Goal: Task Accomplishment & Management: Use online tool/utility

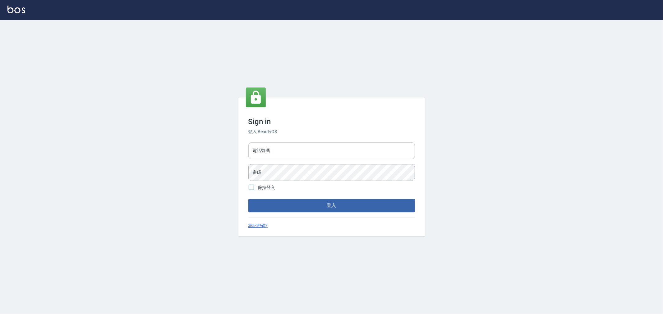
click at [283, 149] on input "電話號碼" at bounding box center [331, 151] width 167 height 17
type input "0222886821"
click at [248, 199] on button "登入" at bounding box center [331, 205] width 167 height 13
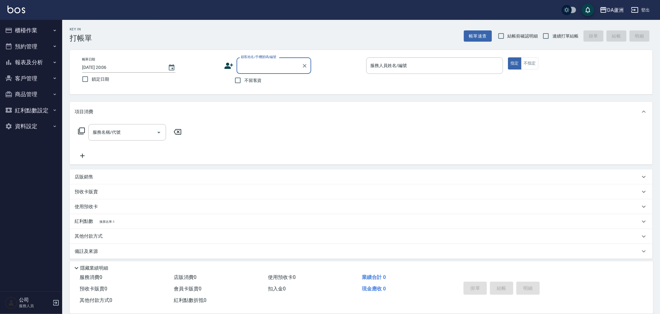
click at [253, 81] on span "不留客資" at bounding box center [252, 80] width 17 height 7
click at [244, 81] on input "不留客資" at bounding box center [237, 80] width 13 height 13
checkbox input "true"
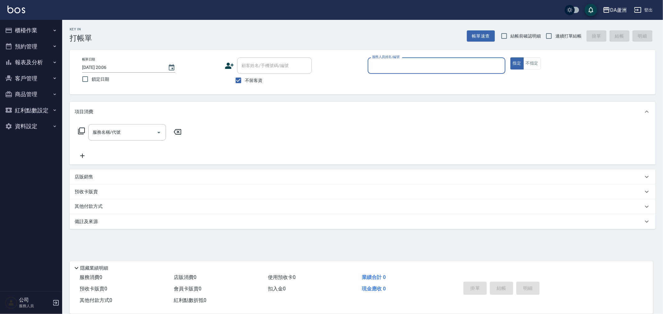
click at [515, 33] on span "結帳前確認明細" at bounding box center [525, 36] width 30 height 7
click at [510, 33] on input "結帳前確認明細" at bounding box center [503, 36] width 13 height 13
checkbox input "true"
click at [566, 37] on span "連續打單結帳" at bounding box center [568, 36] width 26 height 7
click at [555, 37] on input "連續打單結帳" at bounding box center [548, 36] width 13 height 13
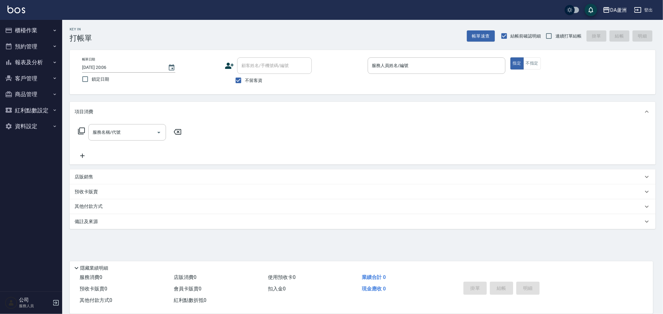
checkbox input "true"
click at [396, 65] on div "服務人員姓名/編號 服務人員姓名/編號" at bounding box center [437, 65] width 138 height 16
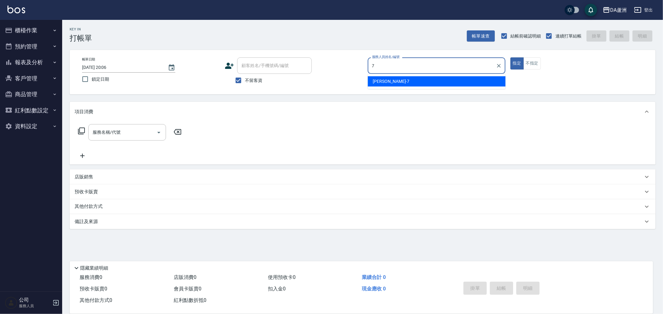
type input "Mimi-7"
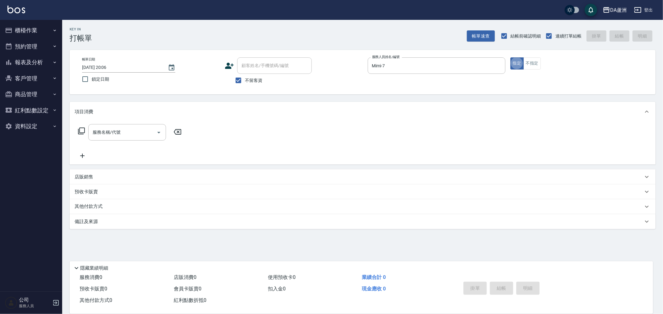
type button "true"
type input "染髮(501)"
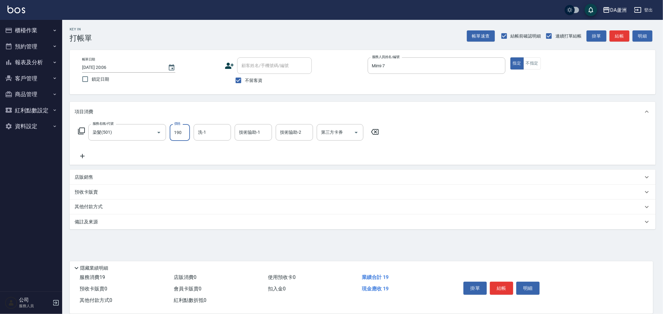
type input "1900"
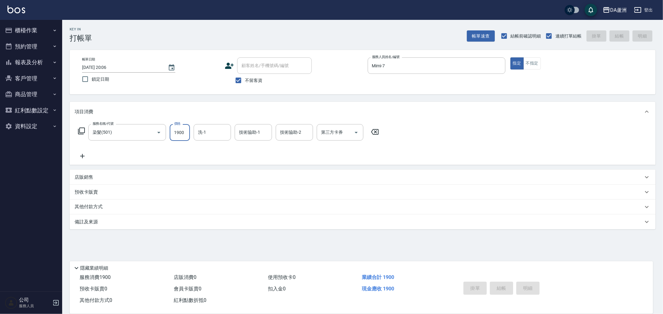
type input "[DATE] 20:07"
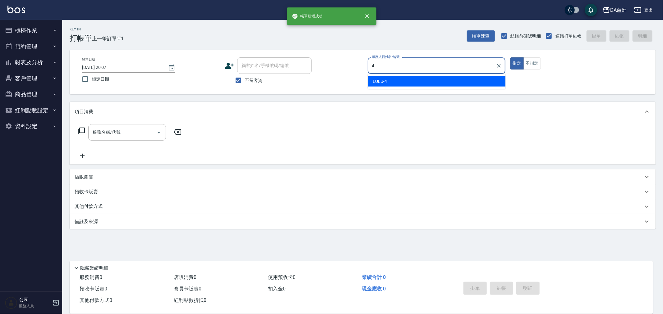
type input "LULU-4"
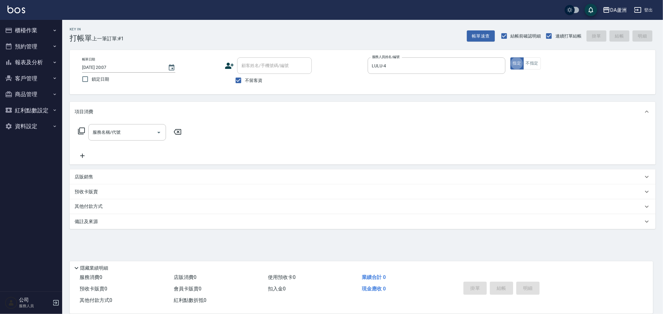
click at [87, 176] on p "店販銷售" at bounding box center [84, 177] width 19 height 7
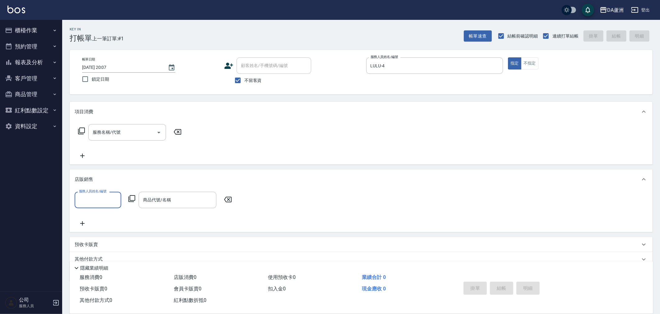
click at [94, 205] on input "服務人員姓名/編號" at bounding box center [97, 200] width 41 height 11
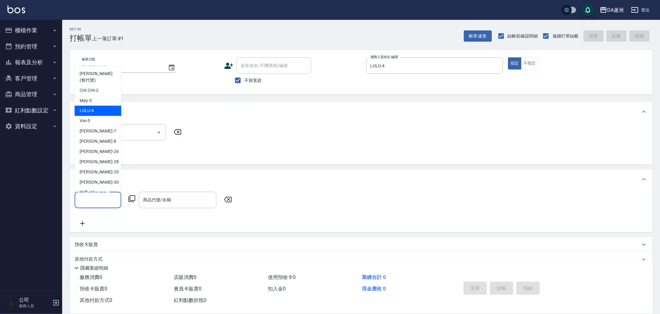
click at [93, 108] on span "LULU -4" at bounding box center [87, 111] width 14 height 7
type input "LULU-4"
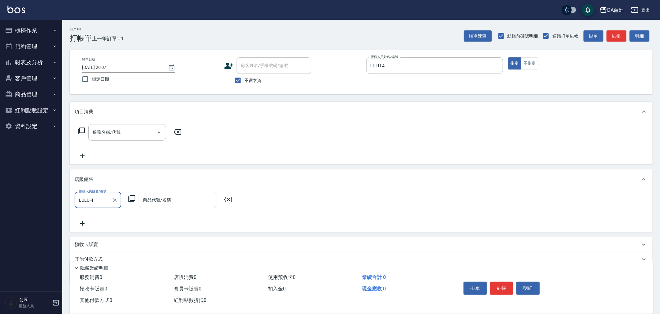
click at [131, 199] on icon at bounding box center [131, 198] width 7 height 7
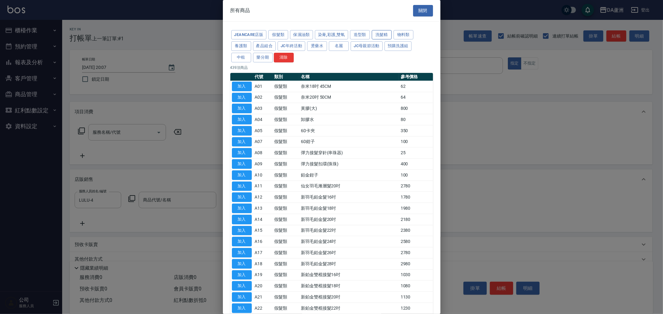
click at [377, 34] on button "洗髮精" at bounding box center [382, 35] width 20 height 10
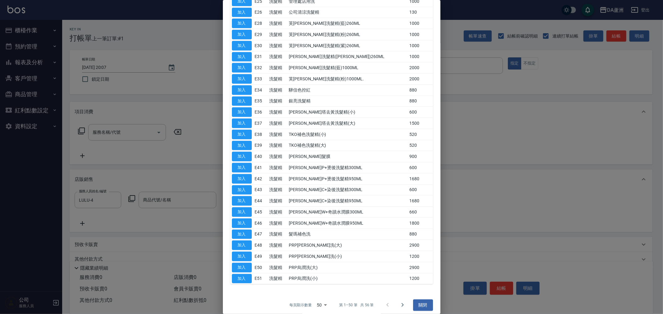
scroll to position [357, 0]
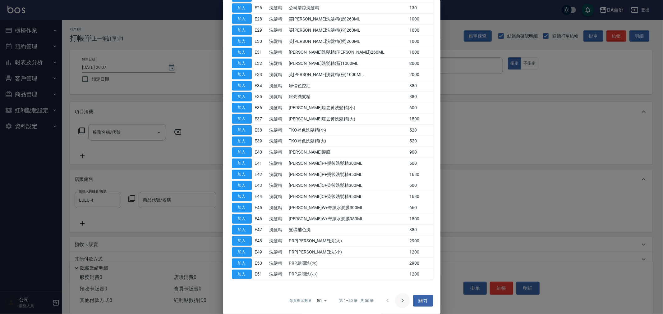
click at [401, 299] on icon "Go to next page" at bounding box center [402, 300] width 7 height 7
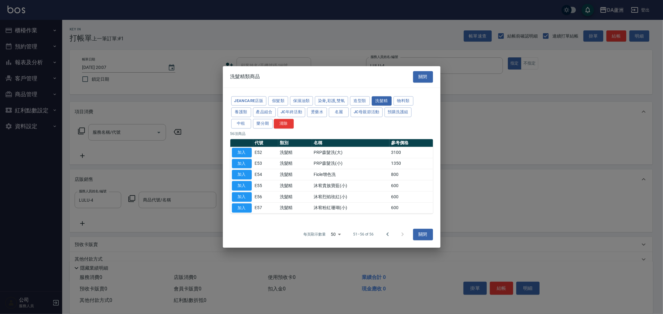
scroll to position [0, 0]
click at [241, 174] on button "加入" at bounding box center [242, 175] width 20 height 10
type input "Fiole增色洗"
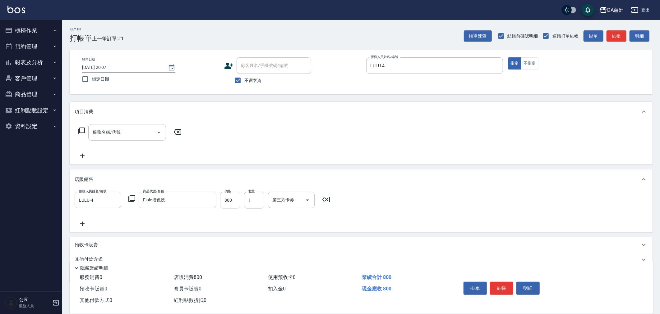
click at [231, 200] on input "800" at bounding box center [230, 200] width 20 height 17
type input "640"
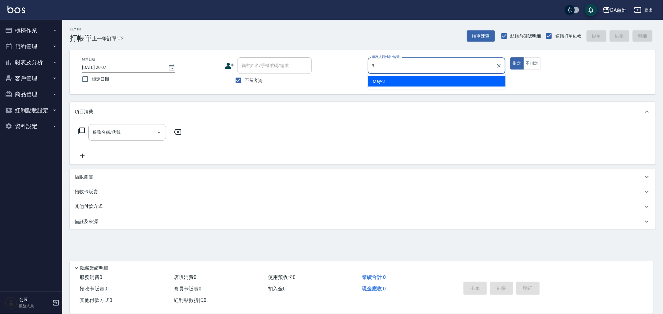
type input "May-3"
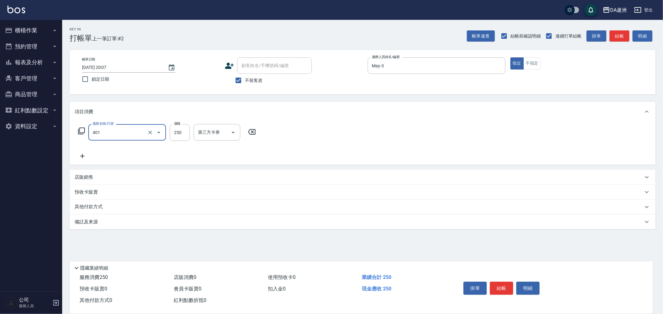
type input "剪髮(401)"
type input "300"
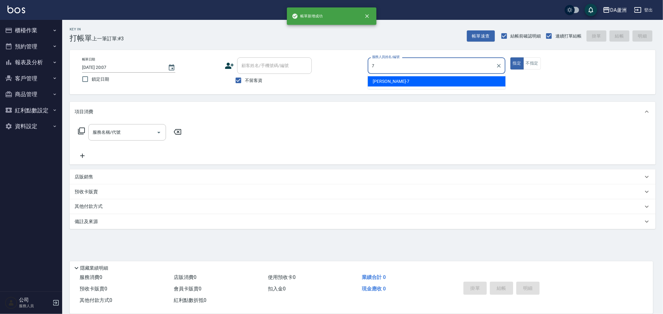
type input "Mimi-7"
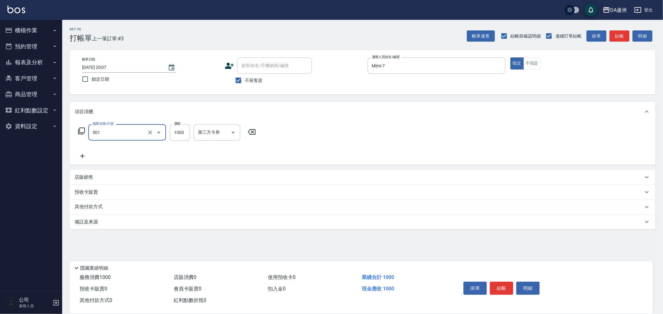
type input "染髮(501)"
type input "2300"
click at [94, 175] on div "店販銷售" at bounding box center [359, 177] width 568 height 7
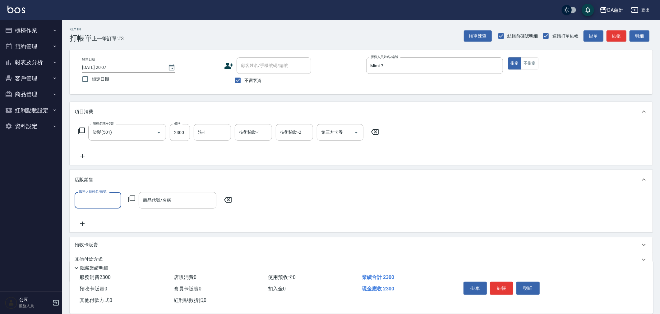
click at [92, 194] on div "服務人員姓名/編號" at bounding box center [98, 200] width 47 height 16
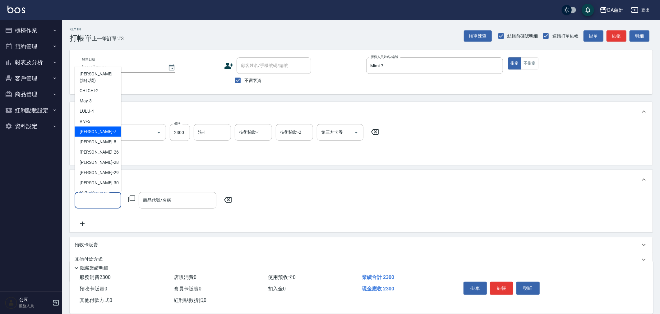
click at [94, 127] on div "Mimi -7" at bounding box center [98, 132] width 47 height 10
type input "Mimi-7"
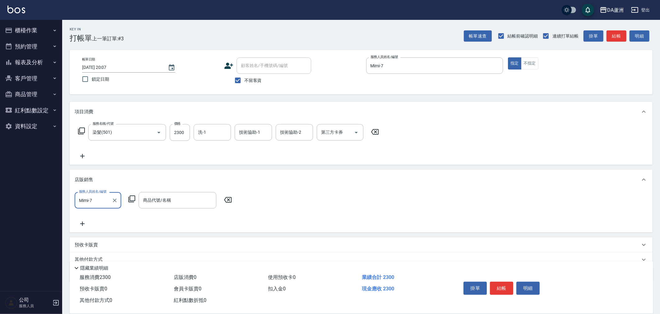
click at [130, 198] on icon at bounding box center [131, 199] width 7 height 7
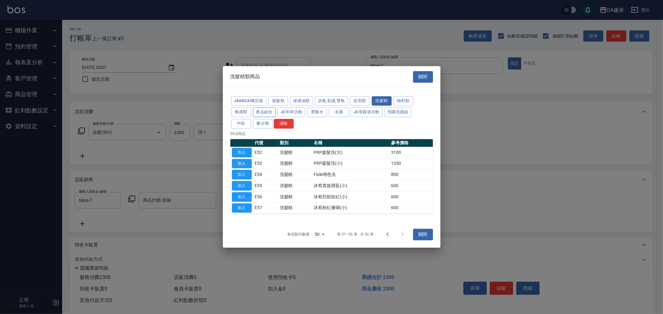
click at [260, 116] on button "產品組合" at bounding box center [264, 113] width 23 height 10
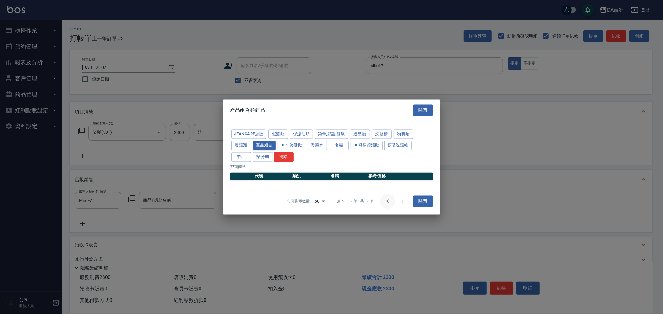
click at [388, 200] on icon "Go to previous page" at bounding box center [387, 201] width 7 height 7
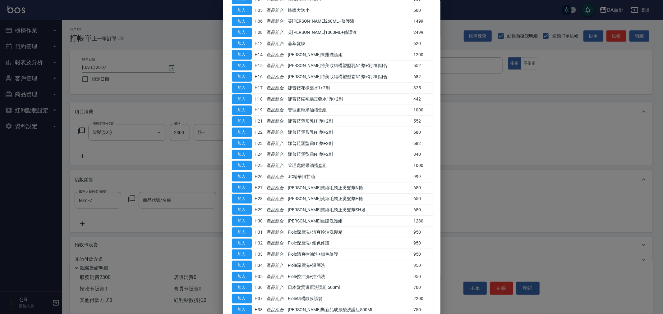
scroll to position [212, 0]
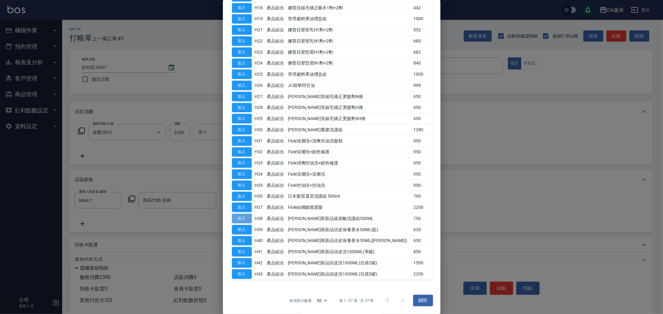
click at [249, 218] on button "加入" at bounding box center [242, 219] width 20 height 10
type input "[PERSON_NAME]斯新品玻尿酸洗護組500ML"
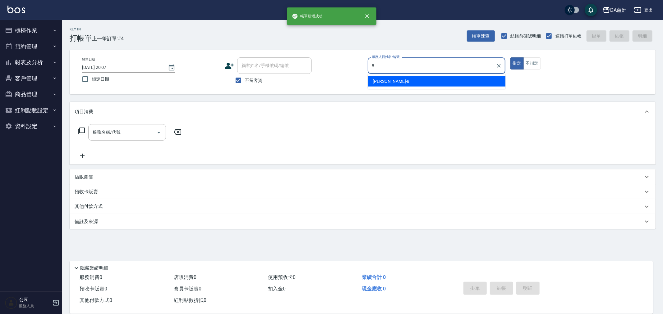
type input "[PERSON_NAME]-8"
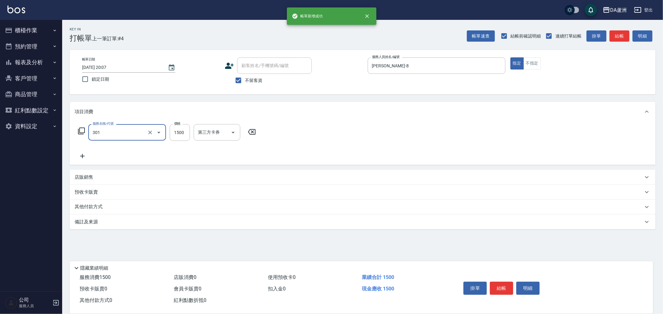
type input "燙髮(301)"
type input "1200"
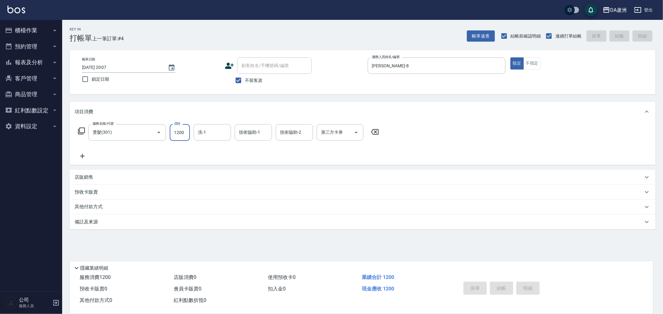
type input "[DATE] 20:08"
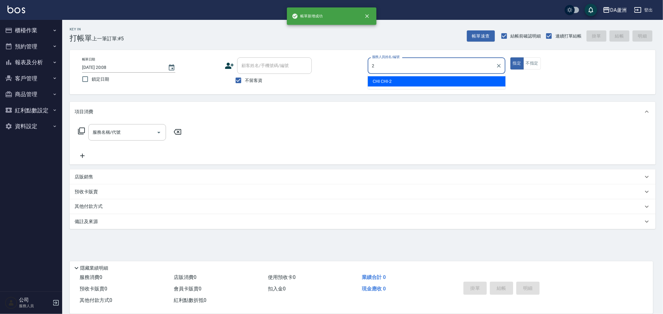
type input "CHI CHI-2"
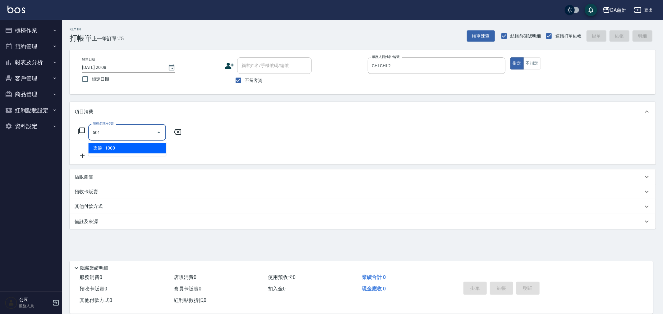
type input "染髮(501)"
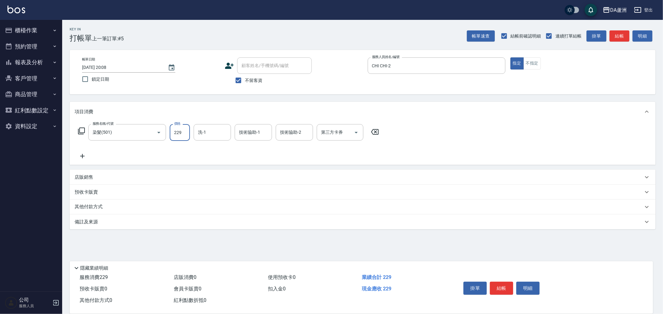
type input "2299"
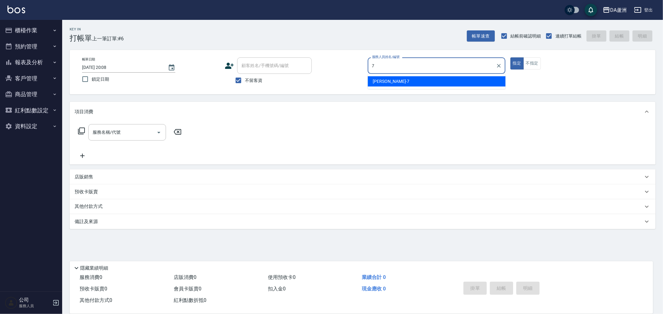
type input "Mimi-7"
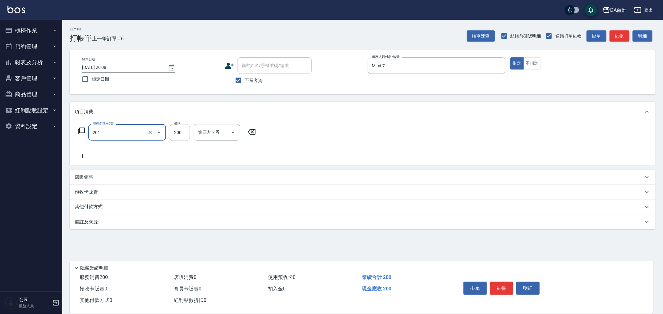
type input "洗髮(201)"
type input "2300"
click at [90, 176] on p "店販銷售" at bounding box center [84, 177] width 19 height 7
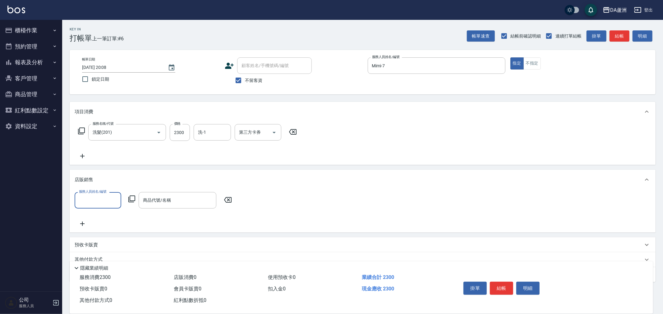
scroll to position [0, 0]
click at [91, 201] on input "服務人員姓名/編號" at bounding box center [97, 200] width 41 height 11
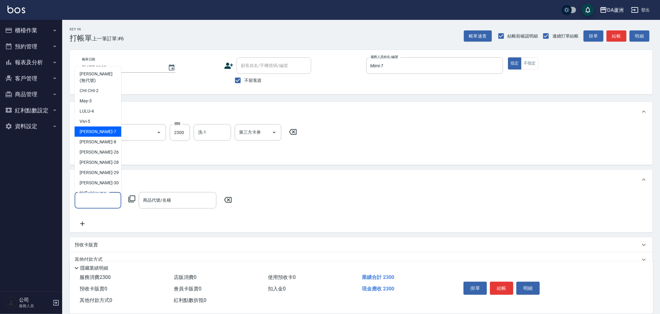
click at [89, 129] on span "Mimi -7" at bounding box center [98, 132] width 37 height 7
type input "Mimi-7"
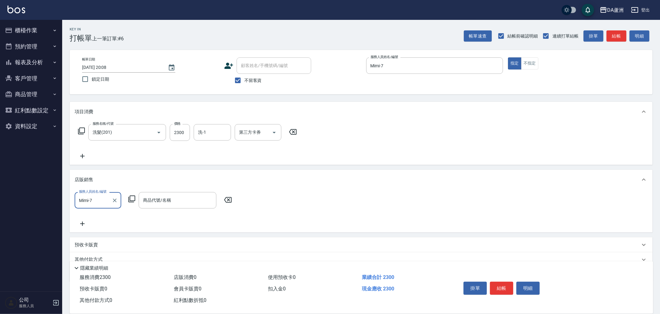
click at [134, 201] on icon at bounding box center [131, 199] width 7 height 7
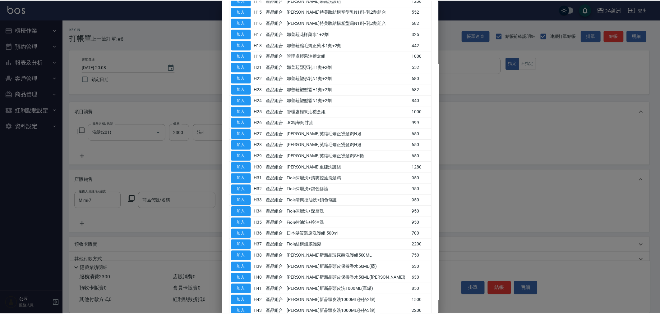
scroll to position [212, 0]
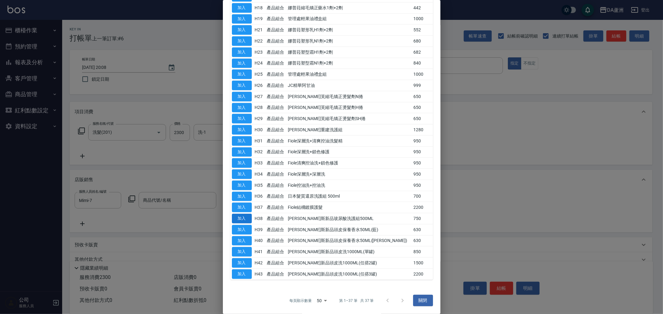
click at [245, 218] on button "加入" at bounding box center [242, 219] width 20 height 10
type input "[PERSON_NAME]斯新品玻尿酸洗護組500ML"
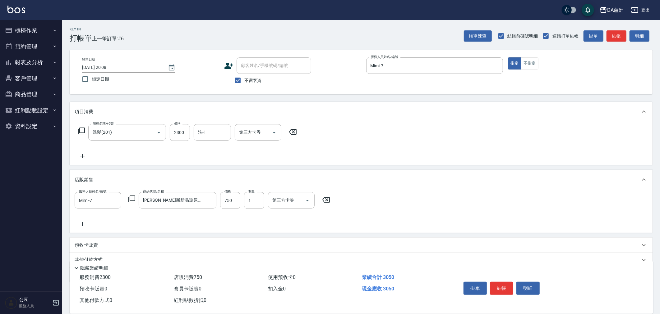
scroll to position [27, 0]
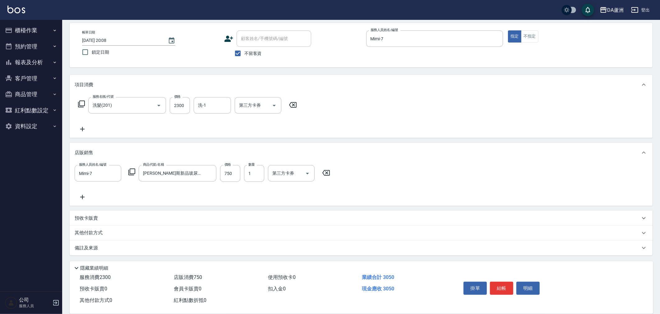
click at [94, 233] on p "其他付款方式" at bounding box center [90, 233] width 31 height 7
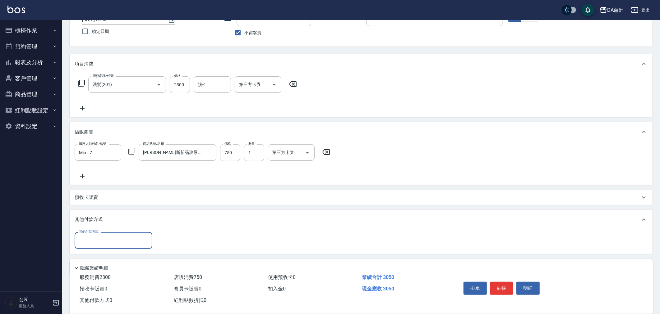
scroll to position [66, 0]
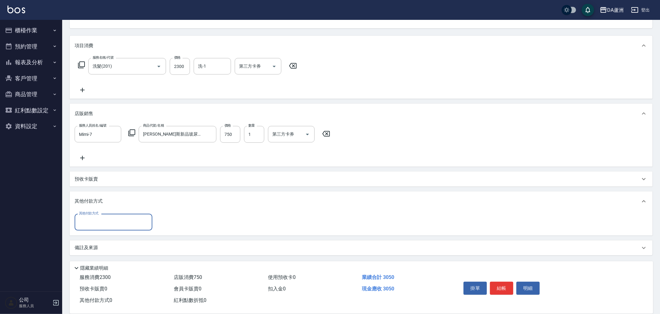
click at [95, 222] on input "其他付款方式" at bounding box center [113, 222] width 72 height 11
click at [93, 278] on span "信用卡" at bounding box center [114, 279] width 78 height 10
type input "信用卡"
click at [186, 224] on input "0" at bounding box center [179, 222] width 47 height 17
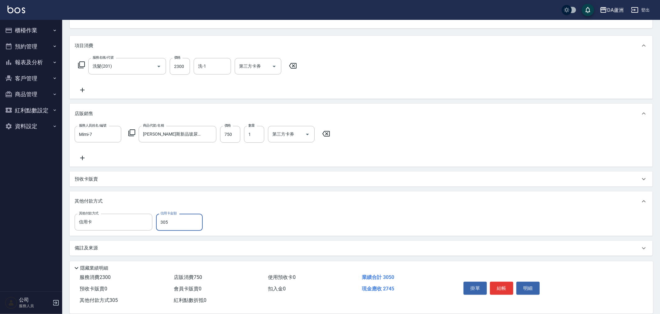
type input "3050"
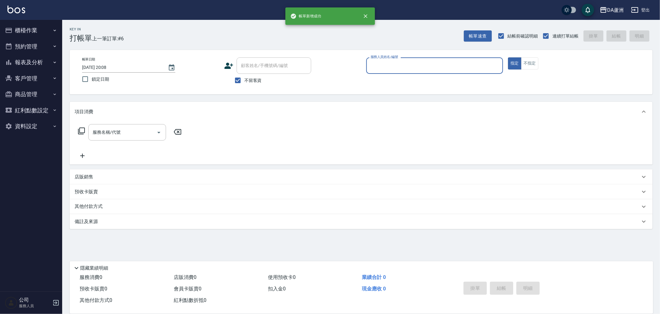
scroll to position [0, 0]
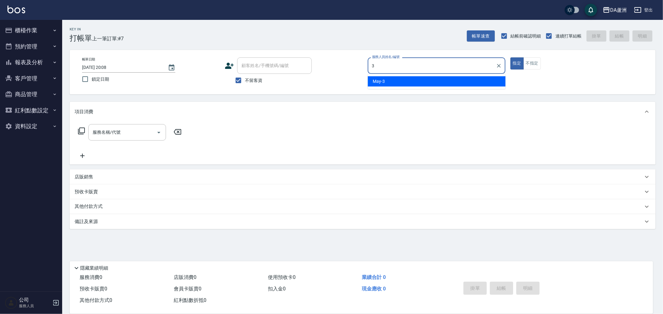
type input "May-3"
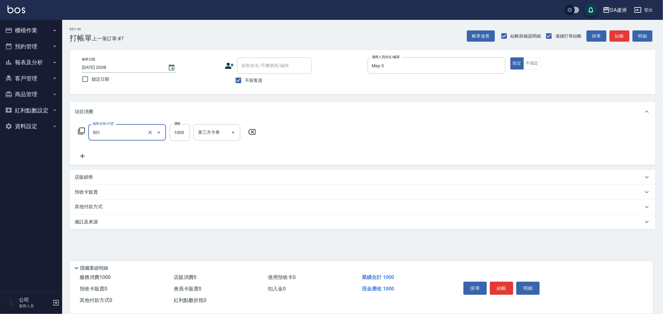
type input "染髮(501)"
type input "1980"
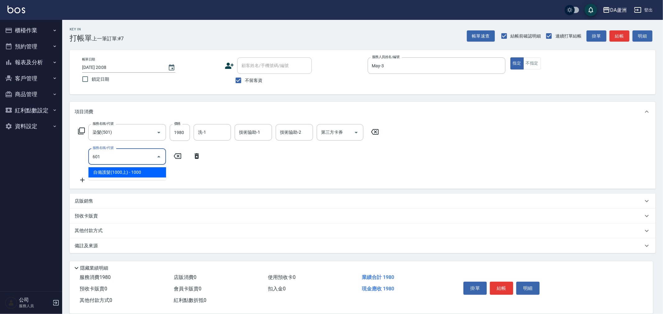
type input "自備護髮(1000上)(601)"
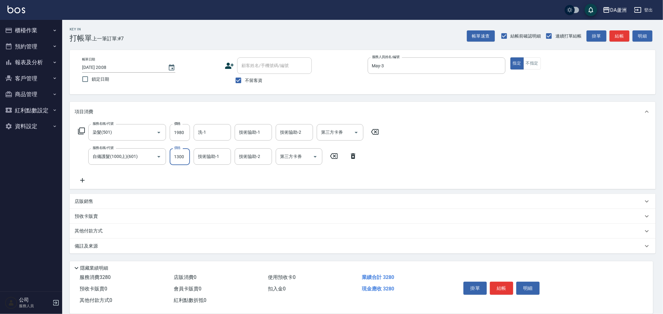
type input "1300"
click at [93, 199] on p "店販銷售" at bounding box center [84, 202] width 19 height 7
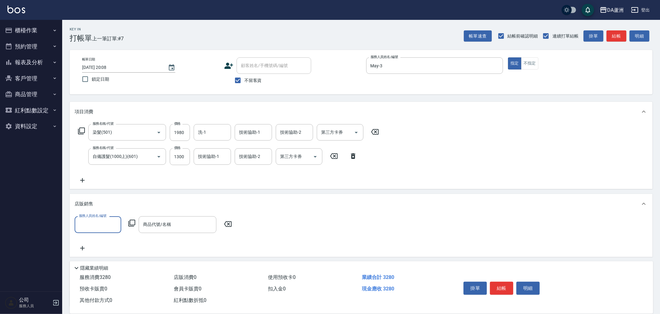
click at [87, 217] on label "服務人員姓名/編號" at bounding box center [92, 216] width 27 height 5
click at [87, 219] on input "服務人員姓名/編號" at bounding box center [97, 224] width 41 height 11
click at [89, 221] on input "服務人員姓名/編號" at bounding box center [97, 224] width 41 height 11
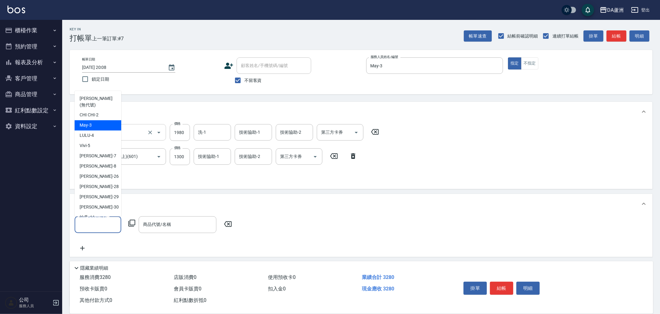
click at [103, 122] on div "May -3" at bounding box center [98, 126] width 47 height 10
type input "May-3"
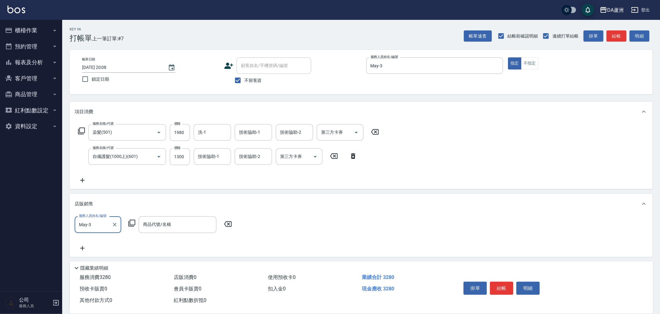
click at [131, 226] on icon at bounding box center [131, 223] width 7 height 7
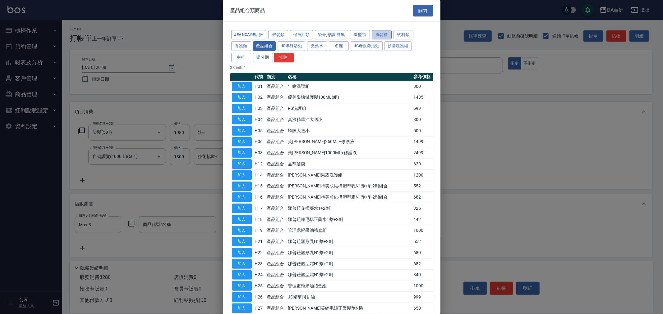
click at [380, 32] on button "洗髮精" at bounding box center [382, 35] width 20 height 10
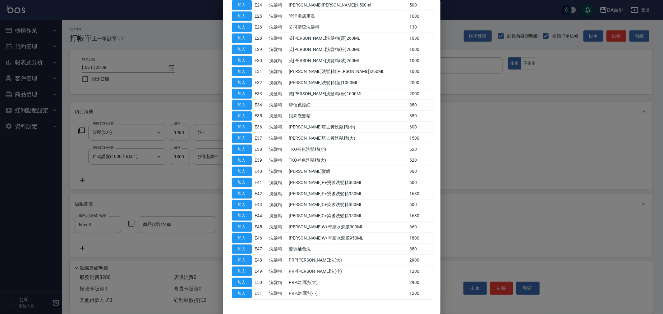
scroll to position [357, 0]
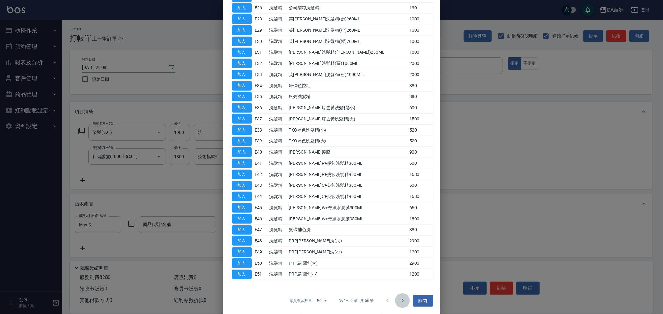
click at [401, 302] on icon "Go to next page" at bounding box center [402, 301] width 2 height 4
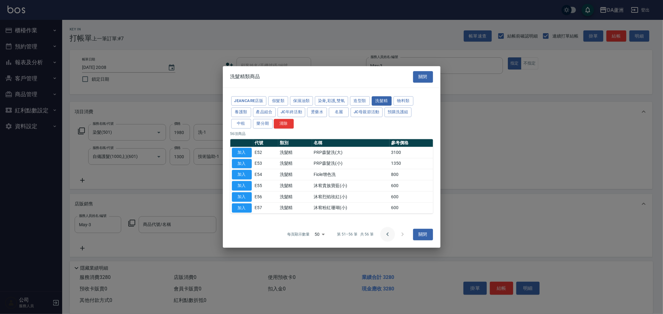
click at [387, 234] on icon "Go to previous page" at bounding box center [387, 235] width 2 height 4
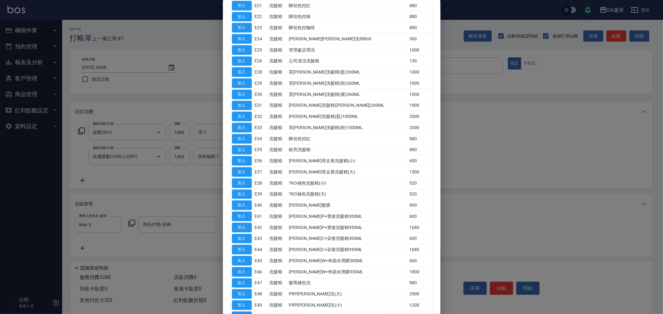
scroll to position [357, 0]
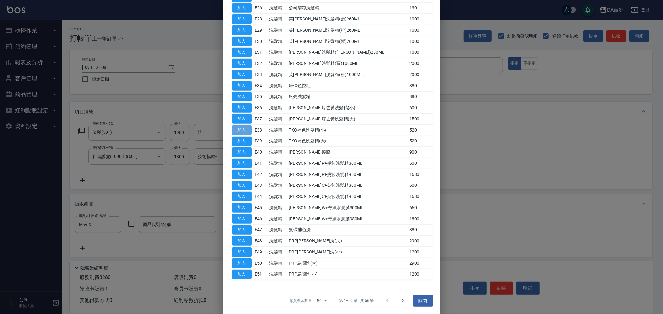
click at [246, 131] on button "加入" at bounding box center [242, 131] width 20 height 10
type input "TKO補色洗髮精(小)"
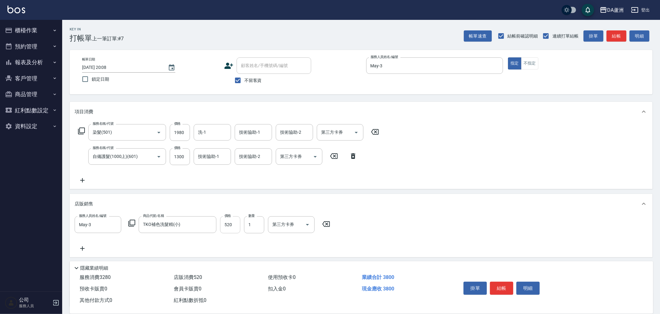
click at [230, 223] on input "520" at bounding box center [230, 225] width 20 height 17
type input "600"
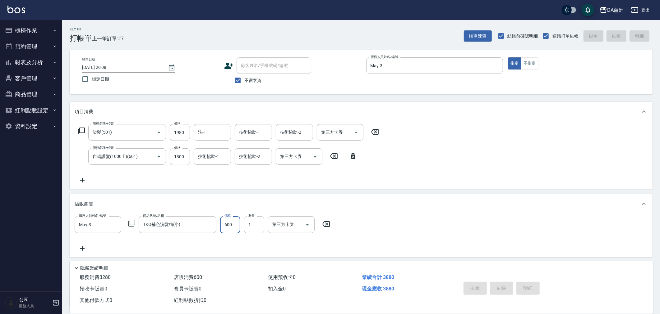
type input "[DATE] 20:26"
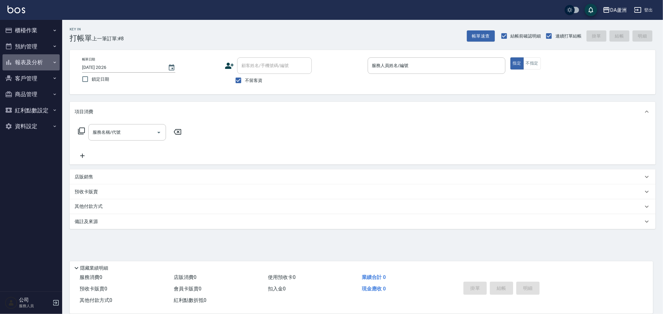
click at [43, 62] on button "報表及分析" at bounding box center [30, 62] width 57 height 16
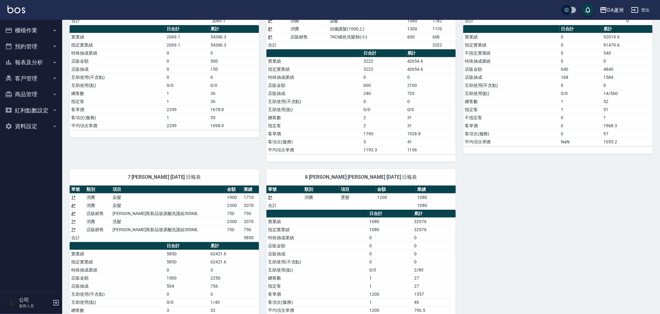
scroll to position [134, 0]
